Goal: Information Seeking & Learning: Learn about a topic

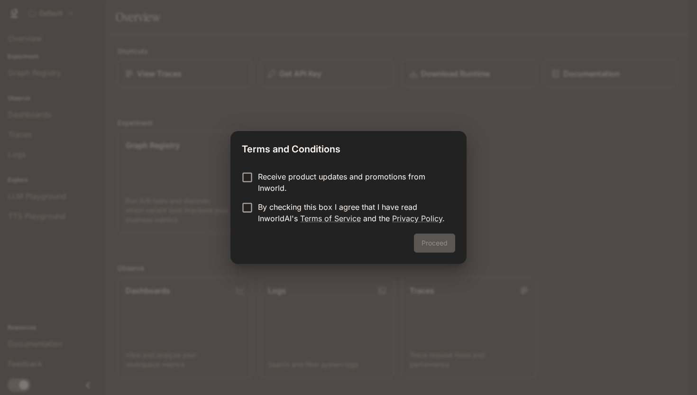
click at [260, 176] on p "Receive product updates and promotions from Inworld." at bounding box center [353, 182] width 190 height 23
click at [445, 240] on button "Proceed" at bounding box center [434, 242] width 41 height 19
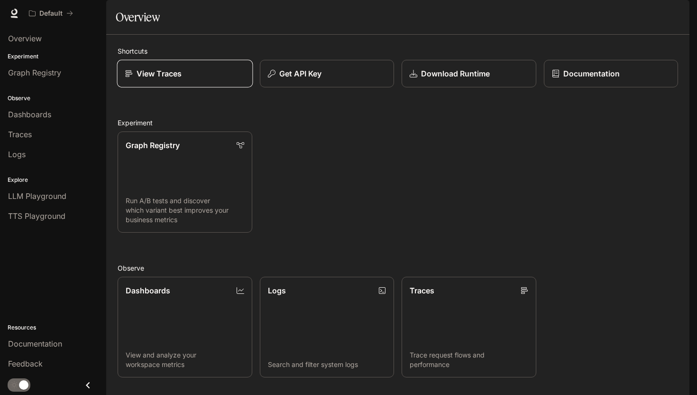
click at [210, 79] on div "View Traces" at bounding box center [185, 73] width 120 height 11
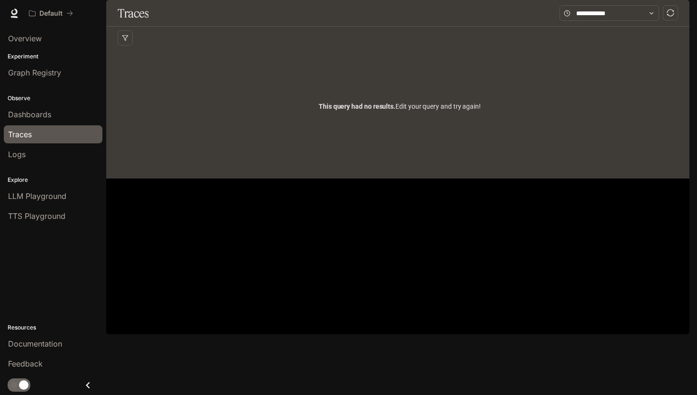
click at [43, 352] on li "Documentation" at bounding box center [53, 343] width 106 height 20
click at [43, 349] on link "Documentation" at bounding box center [53, 343] width 99 height 18
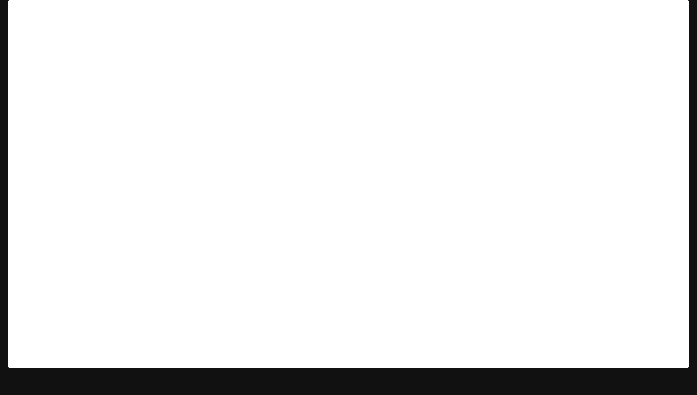
click at [672, 12] on div "button" at bounding box center [676, 13] width 13 height 13
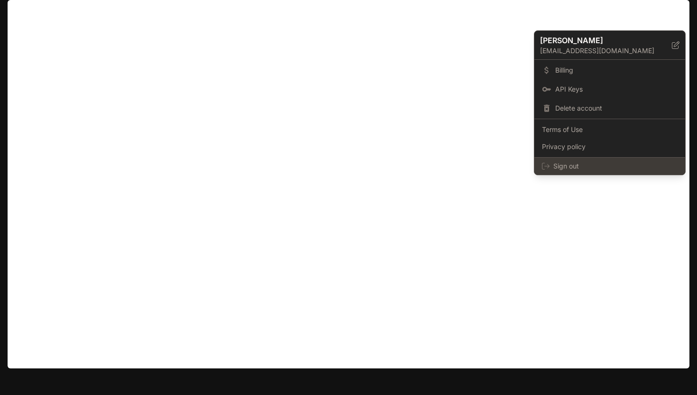
click at [613, 159] on div "Sign out" at bounding box center [610, 165] width 151 height 17
